Goal: Task Accomplishment & Management: Manage account settings

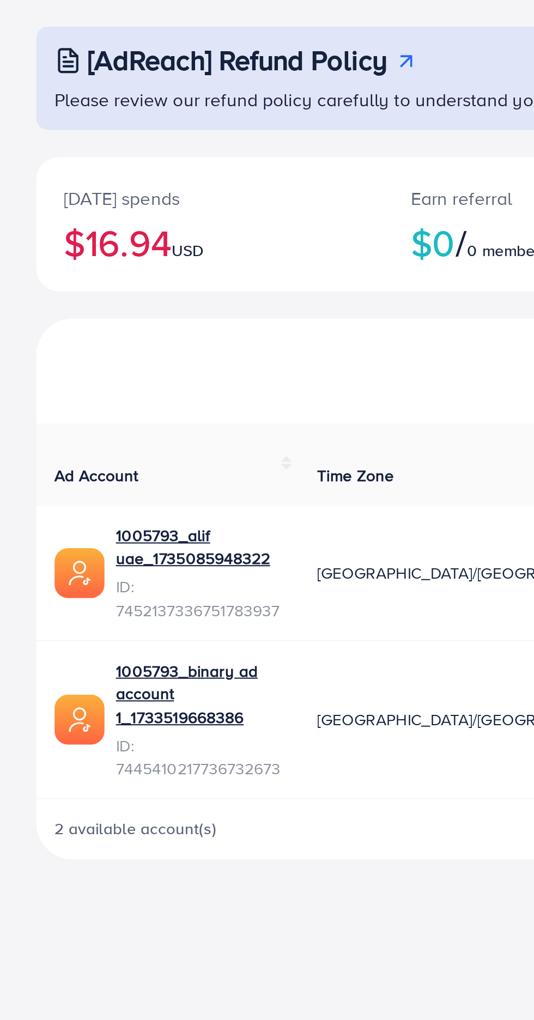
click at [216, 247] on div "New Account" at bounding box center [266, 233] width 499 height 50
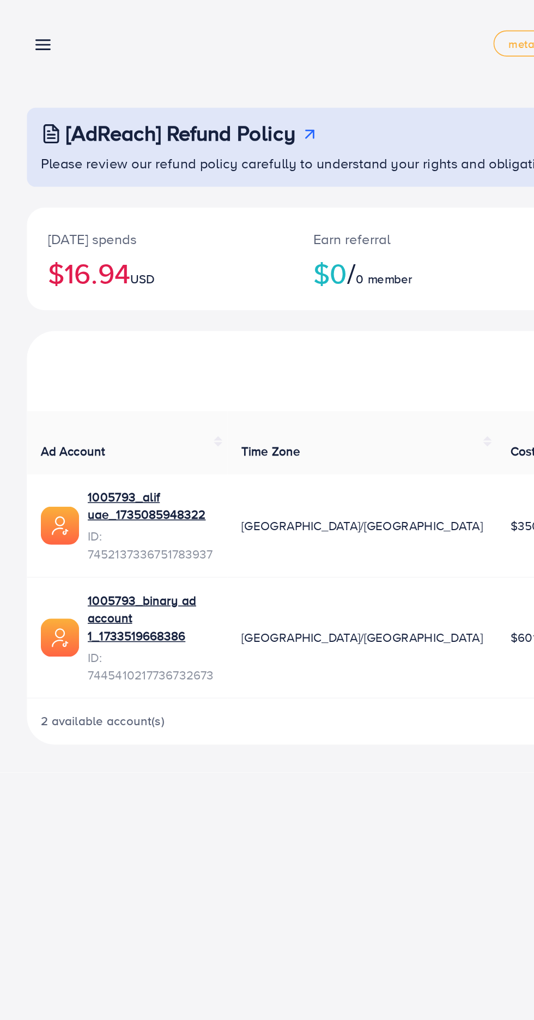
click at [27, 31] on line at bounding box center [27, 31] width 9 height 0
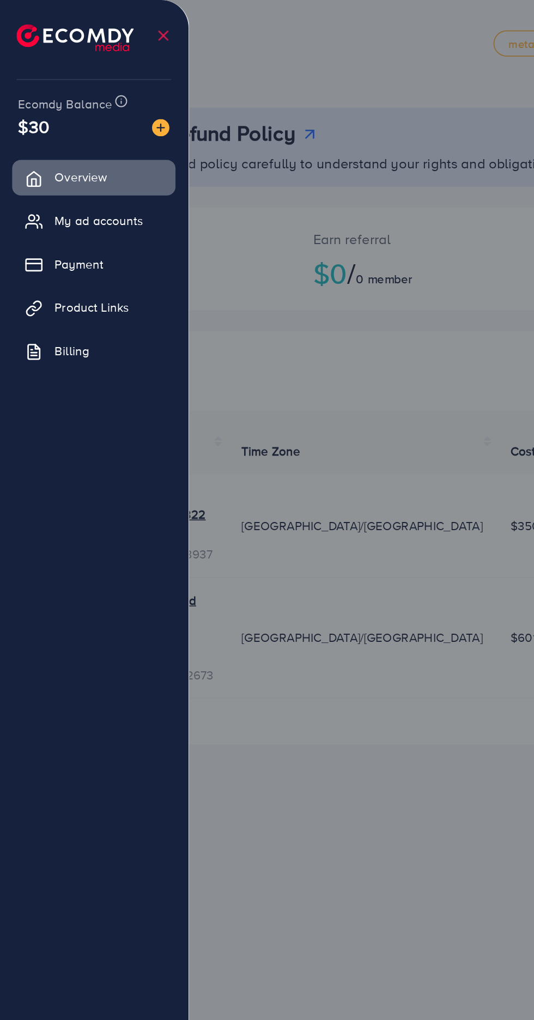
click at [79, 141] on span "My ad accounts" at bounding box center [63, 138] width 56 height 11
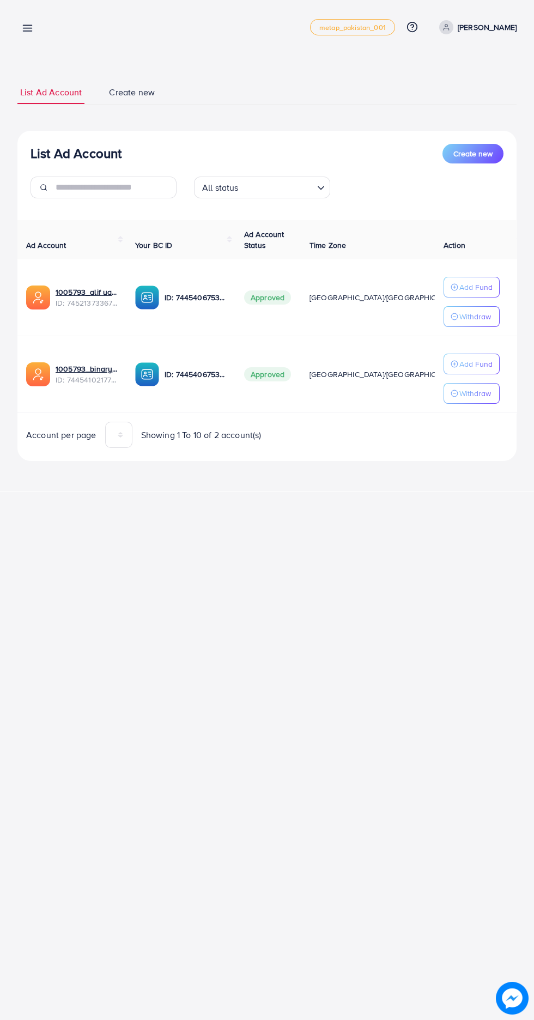
scroll to position [0, 23]
